Goal: Task Accomplishment & Management: Manage account settings

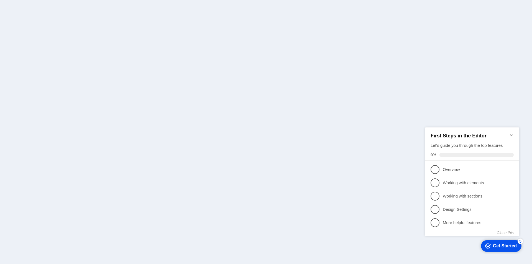
click at [510, 134] on icon "Minimize checklist" at bounding box center [511, 135] width 2 height 2
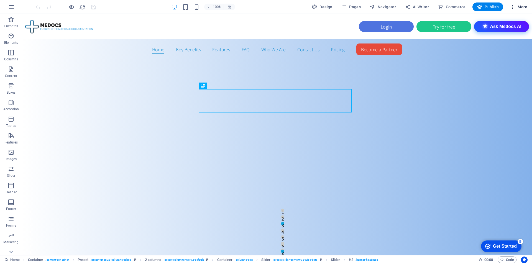
click at [522, 5] on span "More" at bounding box center [518, 7] width 17 height 6
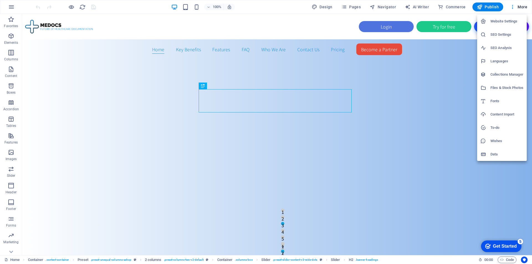
click at [495, 23] on h6 "Website Settings" at bounding box center [506, 21] width 33 height 7
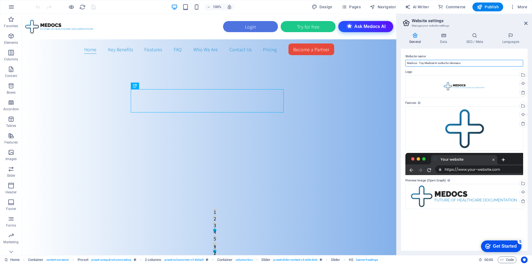
click at [471, 63] on input "Medocs - Top Medical AI scribe for clinicians" at bounding box center [464, 63] width 118 height 7
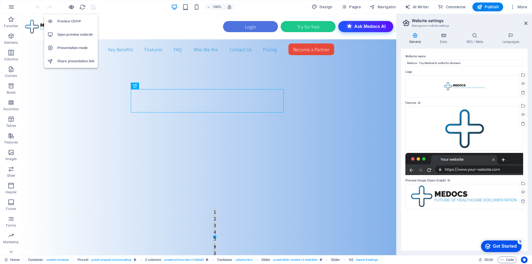
click at [69, 6] on icon "button" at bounding box center [71, 7] width 6 height 6
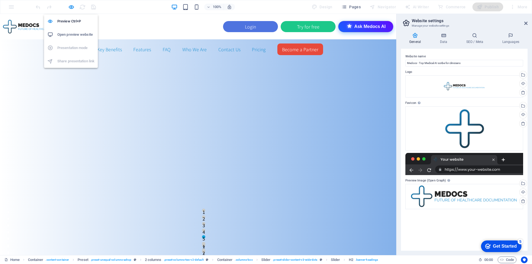
click at [70, 34] on h6 "Open preview website" at bounding box center [75, 34] width 37 height 7
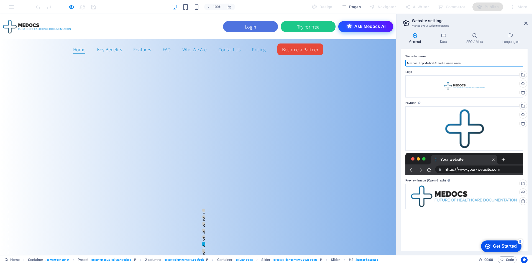
drag, startPoint x: 479, startPoint y: 63, endPoint x: 402, endPoint y: 63, distance: 77.6
click at [402, 63] on div "Website name Medocs - Top Medical AI scribe for clinicians Logo Drag files here…" at bounding box center [464, 150] width 127 height 202
click at [476, 33] on icon at bounding box center [475, 36] width 34 height 6
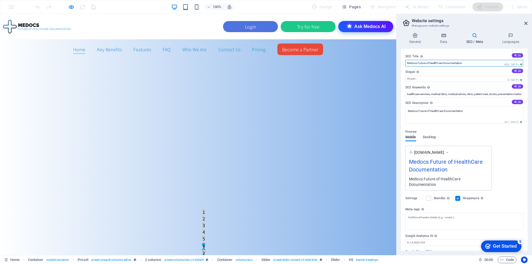
drag, startPoint x: 474, startPoint y: 60, endPoint x: 397, endPoint y: 62, distance: 77.3
click at [397, 62] on aside "Website settings Manage your website settings General Data SEO / Meta Languages…" at bounding box center [464, 134] width 136 height 241
paste input "- Top Medical AI scribe for clinicians"
drag, startPoint x: 419, startPoint y: 62, endPoint x: 476, endPoint y: 62, distance: 56.2
click at [476, 62] on input "Medocs - Top Medical AI scribe for clinicians" at bounding box center [464, 63] width 118 height 7
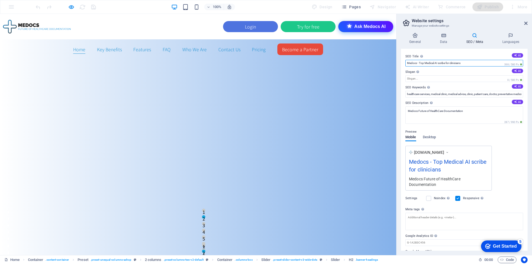
type input "Medocs - Top Medical AI scribe for clinicians"
click at [449, 83] on div "SEO Title The title of your website - make it something that stands out in sear…" at bounding box center [464, 150] width 127 height 202
click at [448, 82] on input "Slogan The slogan of your website. AI" at bounding box center [464, 78] width 118 height 7
paste input "Top Medical AI scribe for clinicians"
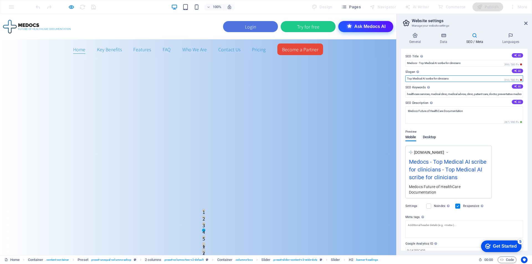
type input "Top Medical AI scribe for clinicians"
click at [429, 135] on span "Desktop" at bounding box center [429, 138] width 13 height 8
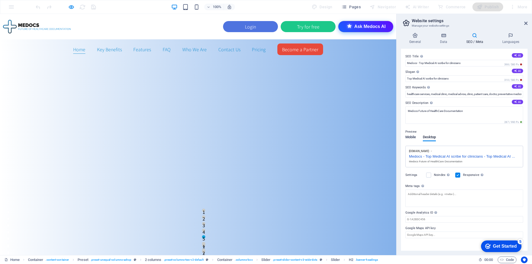
click at [409, 138] on span "Mobile" at bounding box center [410, 138] width 11 height 8
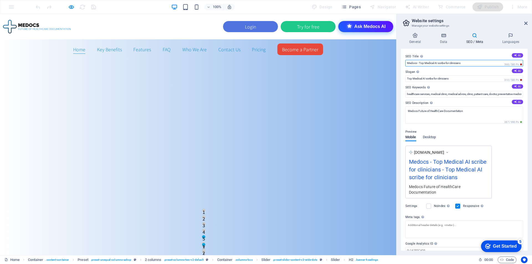
drag, startPoint x: 469, startPoint y: 62, endPoint x: 401, endPoint y: 63, distance: 68.4
click at [401, 63] on div "SEO Title The title of your website - make it something that stands out in sear…" at bounding box center [464, 150] width 127 height 202
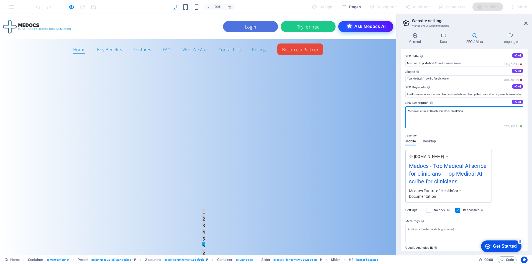
drag, startPoint x: 403, startPoint y: 124, endPoint x: 385, endPoint y: 110, distance: 22.7
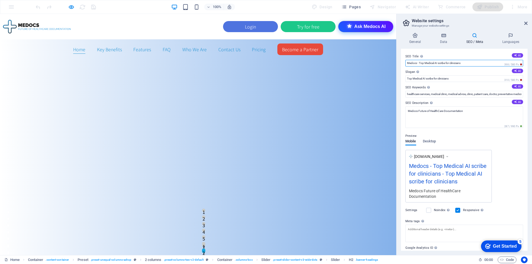
click at [468, 64] on input "Medocs - Top Medical AI scribe for clinicians" at bounding box center [464, 63] width 118 height 7
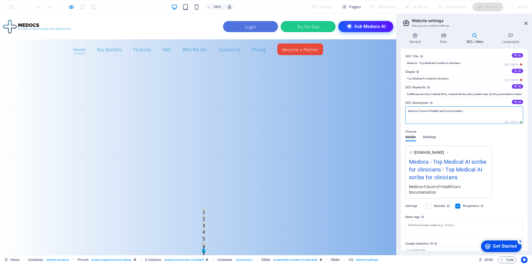
click at [479, 108] on textarea "Medocs Future of HealthCare Documentation" at bounding box center [464, 114] width 118 height 17
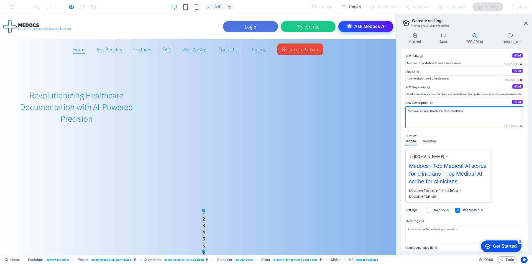
paste textarea "- Top Medical AI scribe for clinicians"
click at [482, 113] on textarea "Medocs - Top Medical AI scribe for clinicians" at bounding box center [464, 117] width 118 height 22
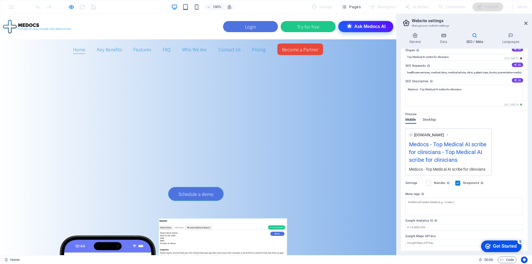
scroll to position [17, 0]
drag, startPoint x: 66, startPoint y: 149, endPoint x: 114, endPoint y: 173, distance: 53.5
copy span "Medocs is a sophisticated AI-powered medical scribe that revolutionizes how hea…"
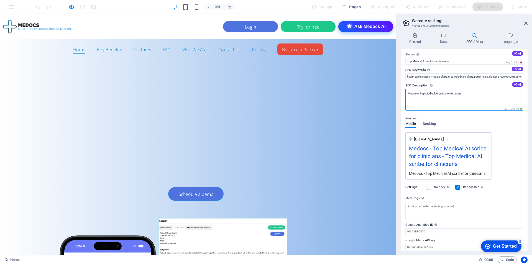
click at [467, 105] on textarea "Medocs - Top Medical AI scribe for clinicians" at bounding box center [464, 100] width 118 height 22
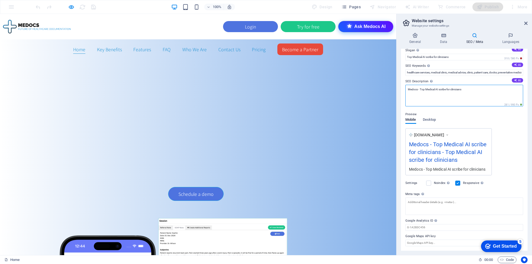
paste textarea "is a sophisticated AI-powered medical scribe that revolutionizes how healthcare…"
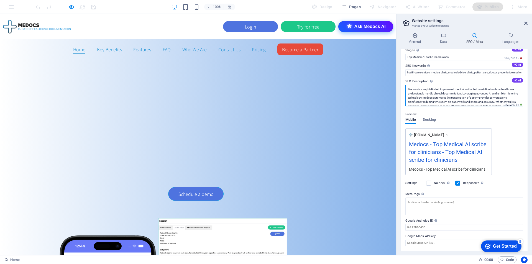
scroll to position [0, 0]
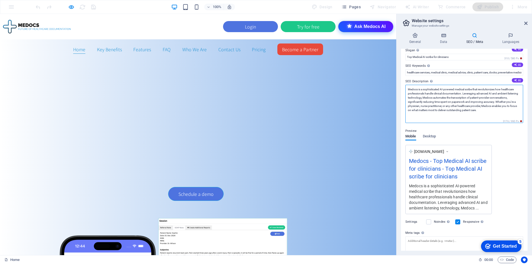
type textarea "Medocs is a sophisticated AI-powered medical scribe that revolutionizes how hea…"
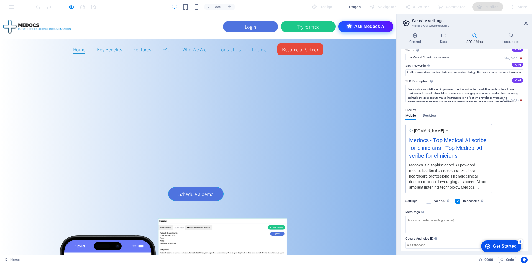
click at [515, 139] on div "Preview Mobile Desktop [DOMAIN_NAME] Medocs - Top Medical AI scribe for clinici…" at bounding box center [464, 148] width 118 height 91
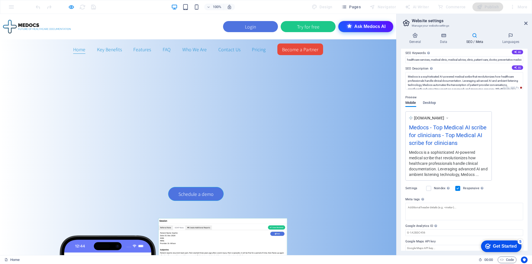
scroll to position [40, 0]
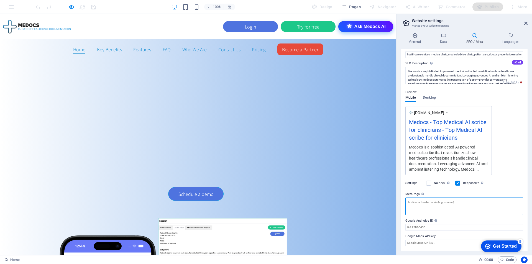
click at [448, 205] on textarea "Meta tags Enter HTML code here that will be placed inside the tags of your webs…" at bounding box center [464, 206] width 118 height 17
click at [429, 228] on input "Google Analytics ID Please only add the Google Analytics ID. We automatically i…" at bounding box center [464, 231] width 118 height 7
click at [452, 220] on label "Google Analytics ID Please only add the Google Analytics ID. We automatically i…" at bounding box center [464, 221] width 118 height 7
click at [452, 224] on input "Google Analytics ID Please only add the Google Analytics ID. We automatically i…" at bounding box center [464, 227] width 118 height 7
click at [447, 238] on label "Google Maps API key" at bounding box center [464, 236] width 118 height 7
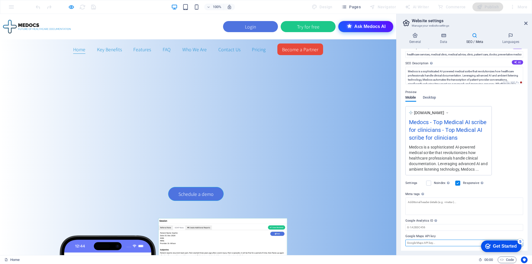
click at [447, 240] on input "Google Maps API key" at bounding box center [464, 243] width 118 height 7
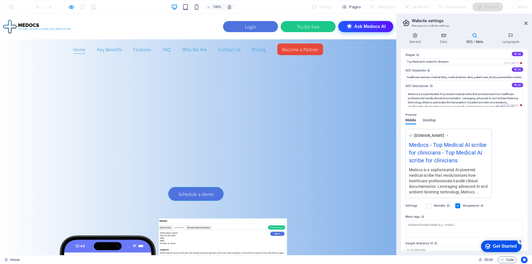
scroll to position [0, 0]
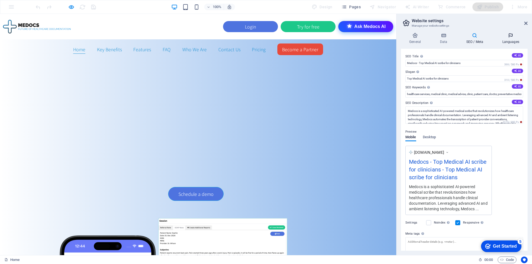
click at [518, 35] on icon at bounding box center [511, 36] width 34 height 6
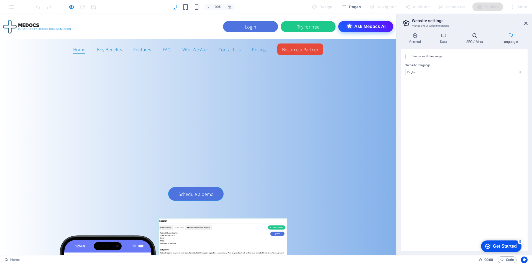
click at [479, 36] on icon at bounding box center [475, 36] width 34 height 6
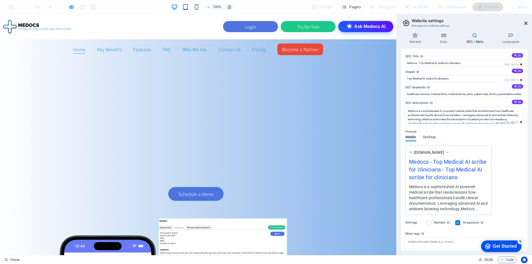
click at [524, 23] on icon at bounding box center [525, 23] width 3 height 4
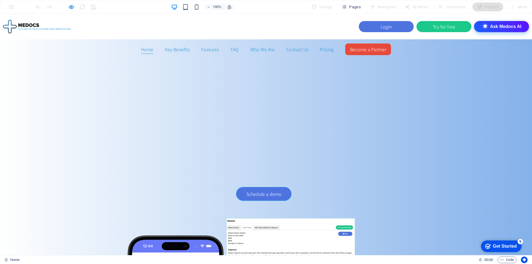
click at [492, 10] on div "Publish" at bounding box center [487, 6] width 31 height 9
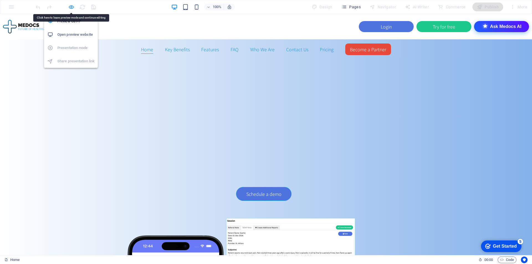
click at [70, 6] on icon "button" at bounding box center [71, 7] width 6 height 6
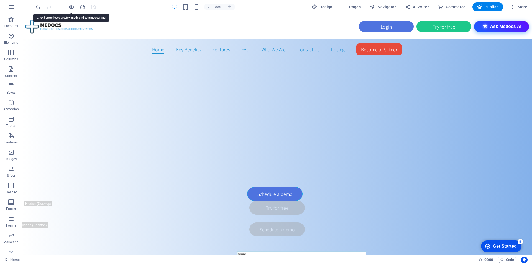
scroll to position [377, 0]
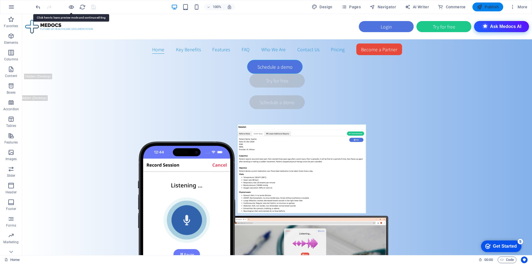
click at [486, 5] on span "Publish" at bounding box center [488, 7] width 22 height 6
